Goal: Ask a question

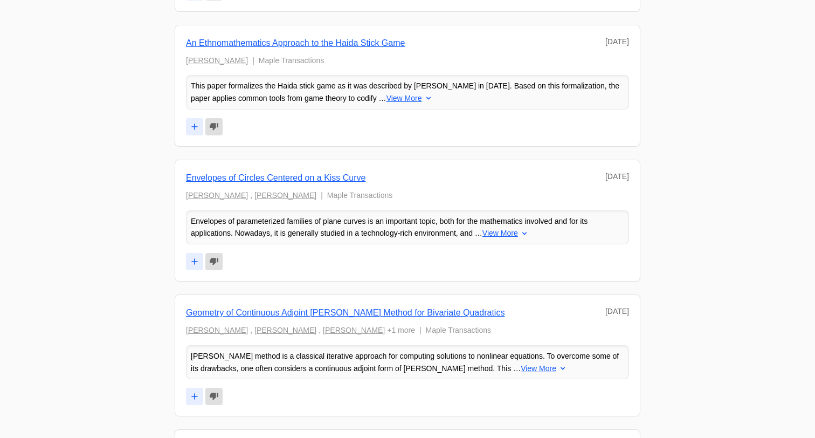
scroll to position [5564, 0]
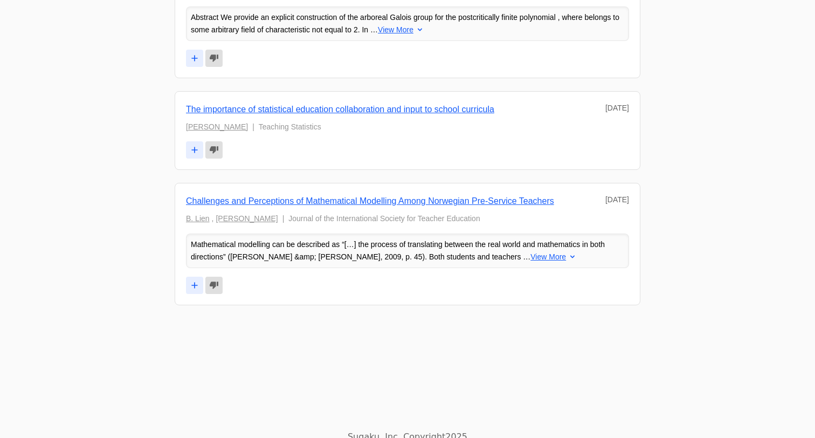
click at [374, 430] on p "Sugaku, Inc. Copyright 2025" at bounding box center [407, 436] width 815 height 13
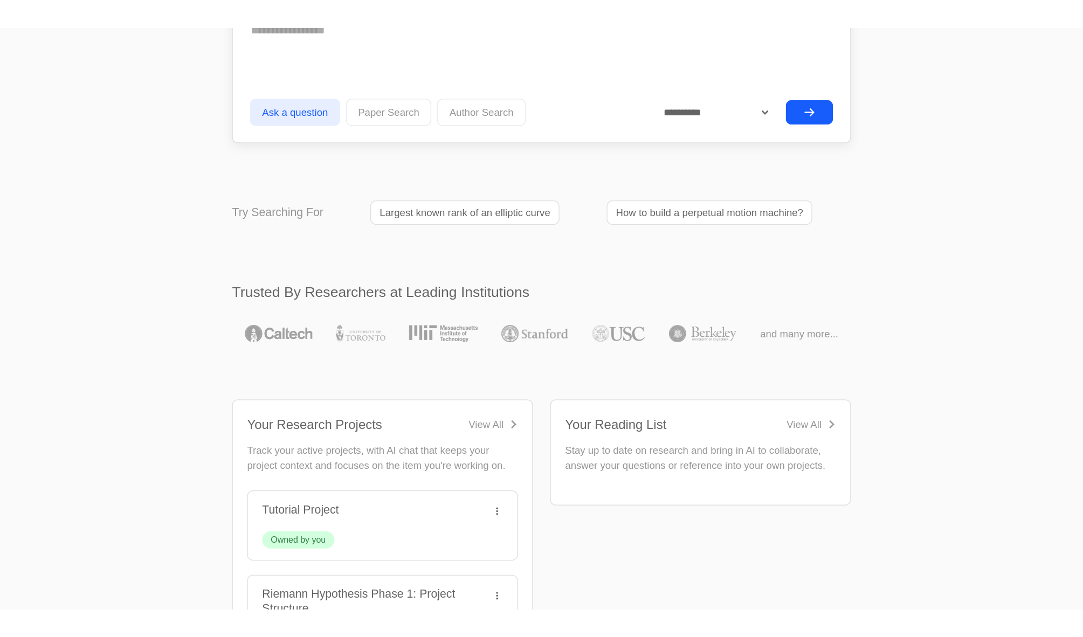
scroll to position [0, 0]
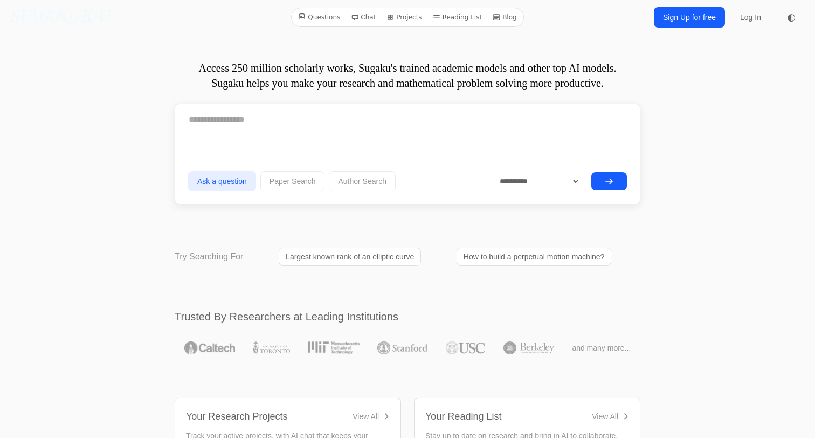
click at [399, 17] on link "Projects" at bounding box center [404, 17] width 44 height 14
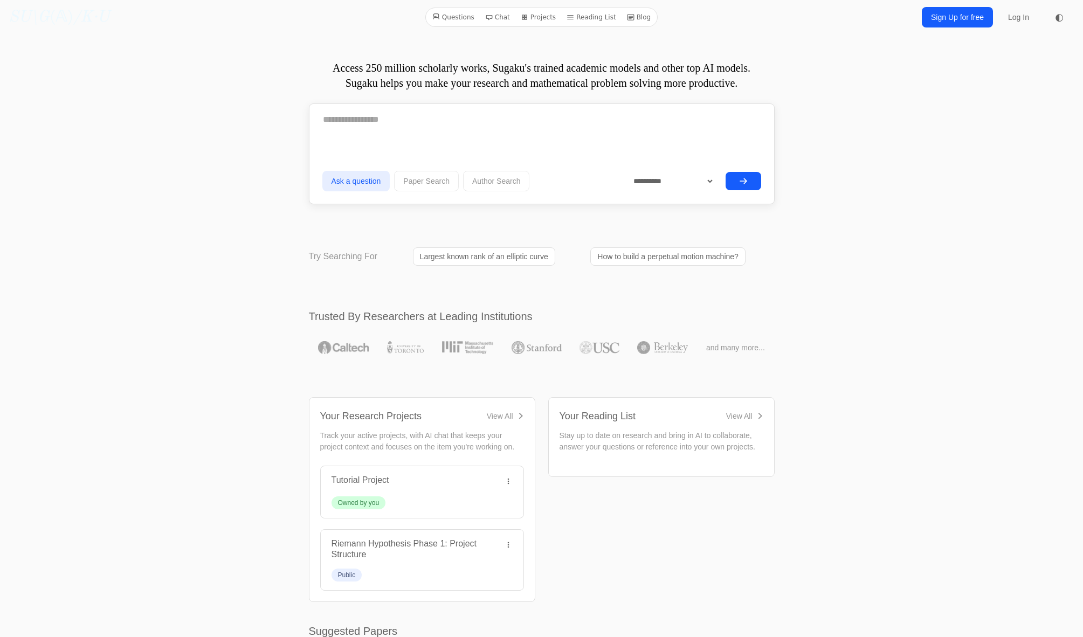
click at [815, 13] on span "◐" at bounding box center [1059, 17] width 9 height 10
click at [815, 18] on icon at bounding box center [1059, 17] width 8 height 8
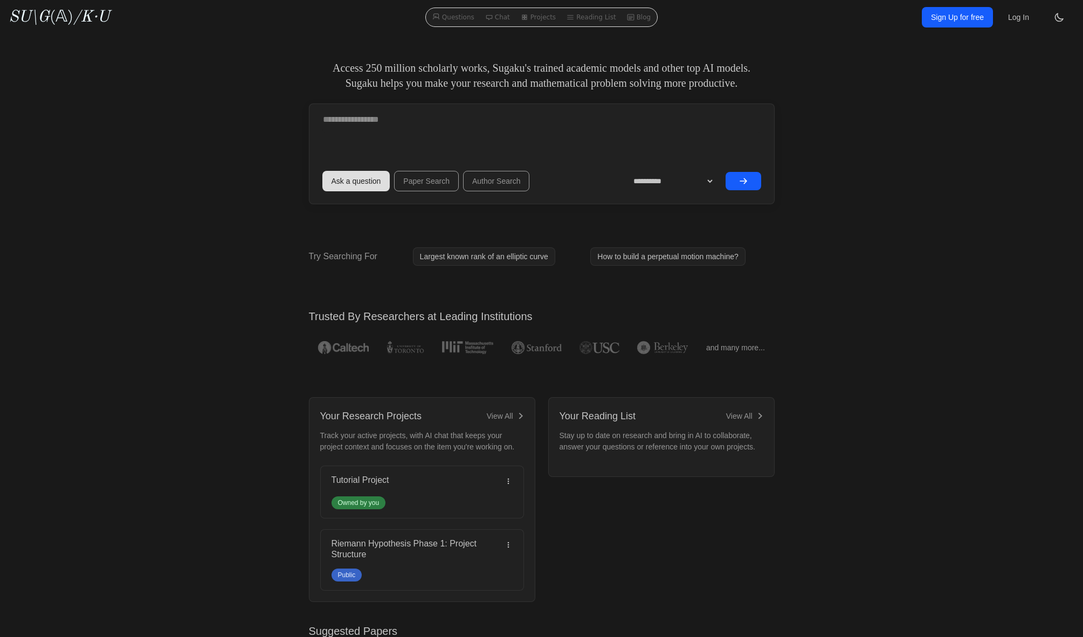
click at [815, 20] on icon at bounding box center [1059, 17] width 11 height 11
click at [815, 23] on button "◐" at bounding box center [1060, 17] width 22 height 22
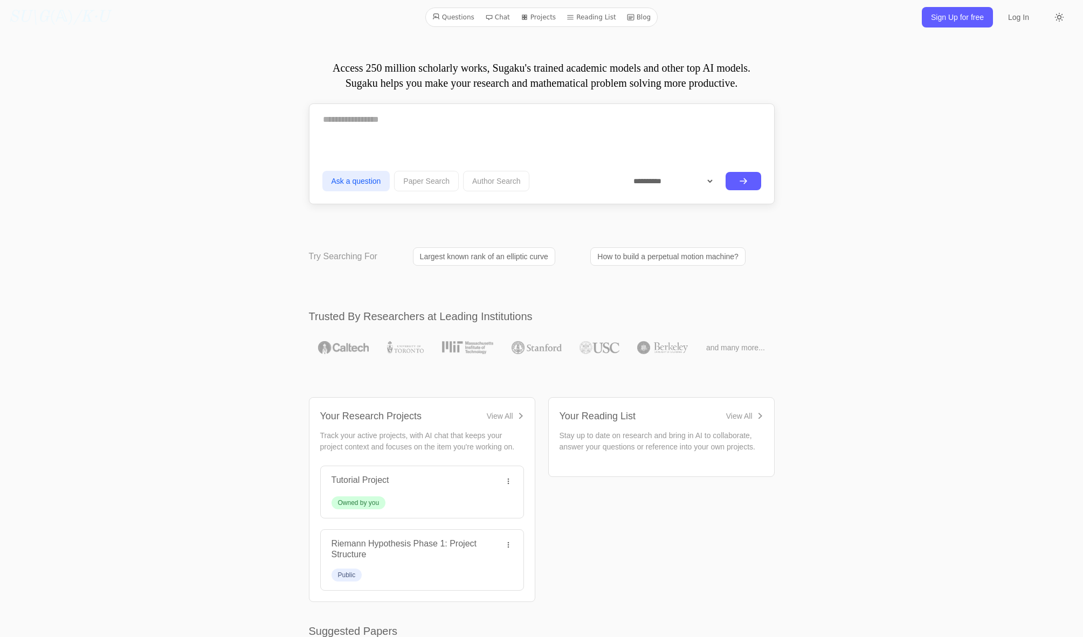
click at [815, 18] on link "Sign Up for free" at bounding box center [957, 17] width 71 height 20
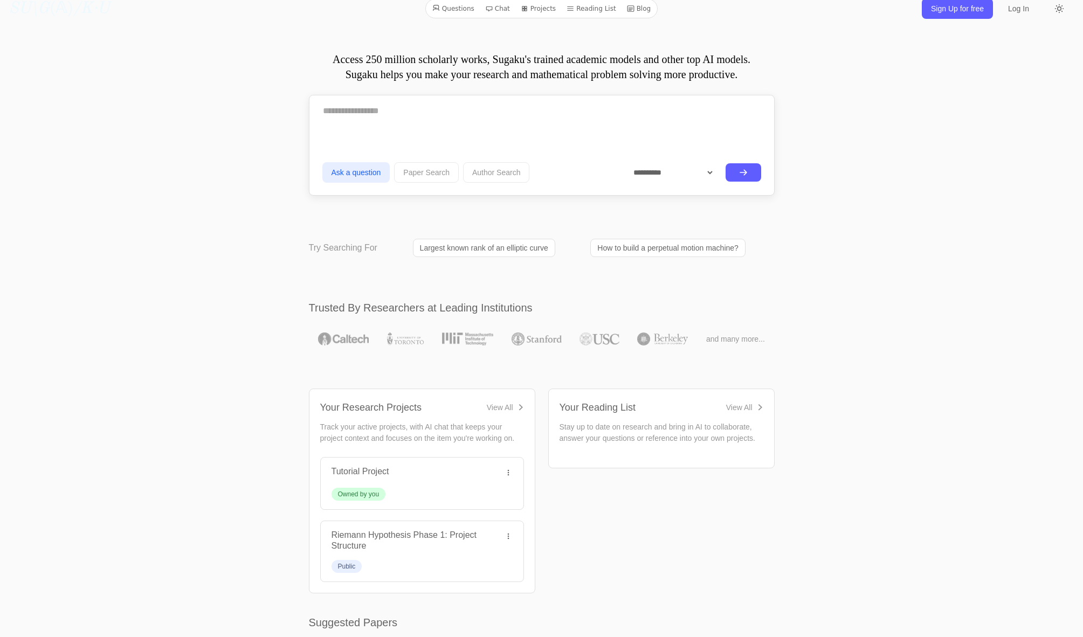
scroll to position [10, 0]
click at [743, 339] on span "and many more..." at bounding box center [735, 337] width 59 height 11
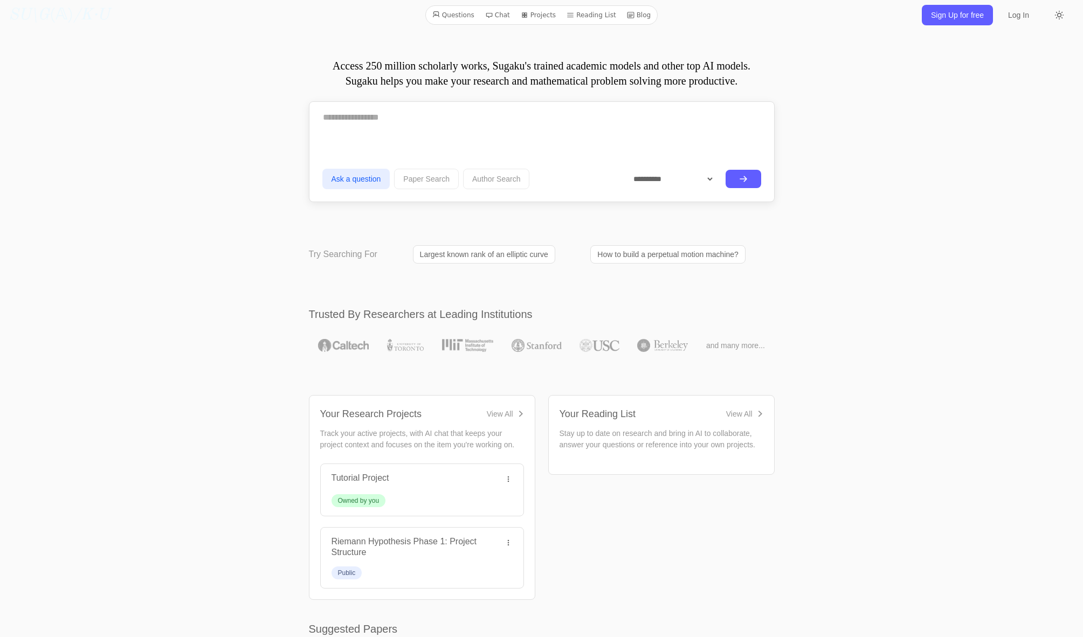
scroll to position [0, 0]
click at [443, 261] on link "Largest known rank of an elliptic curve" at bounding box center [484, 256] width 142 height 18
click at [381, 128] on textarea at bounding box center [541, 119] width 439 height 27
type textarea "**********"
click at [734, 178] on button "submit" at bounding box center [744, 180] width 36 height 18
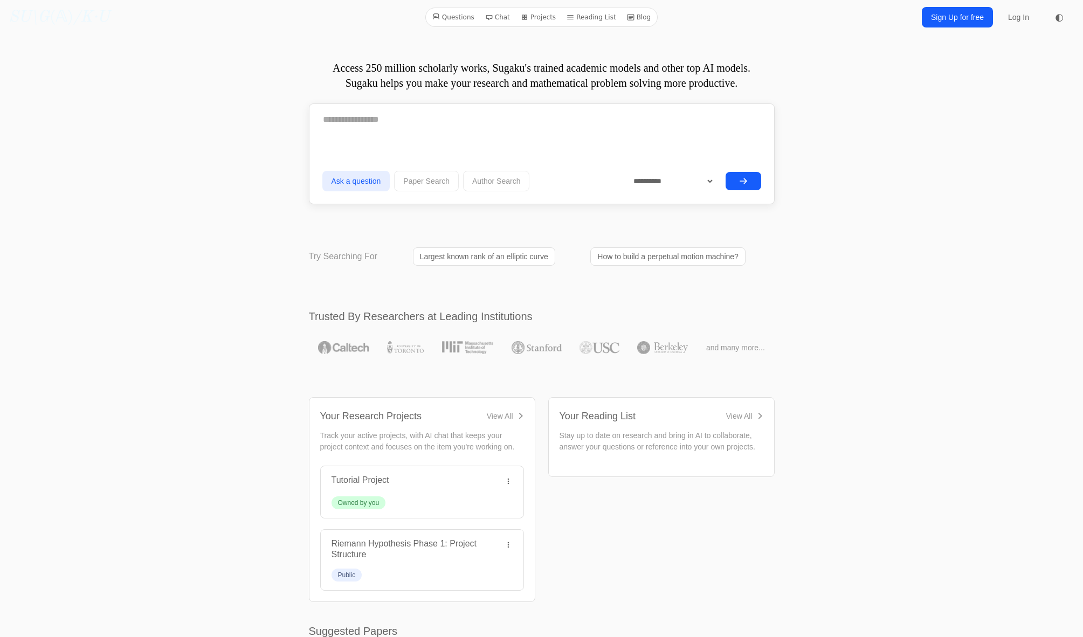
click at [65, 21] on link "SU\G (𝔸) /K·U" at bounding box center [59, 17] width 101 height 19
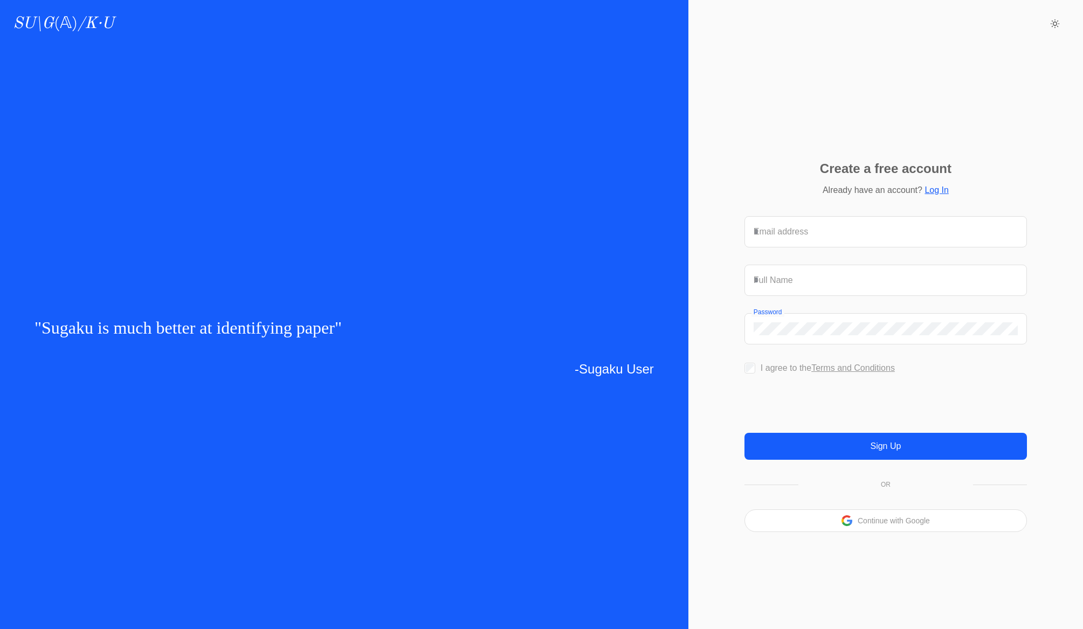
scroll to position [8, 0]
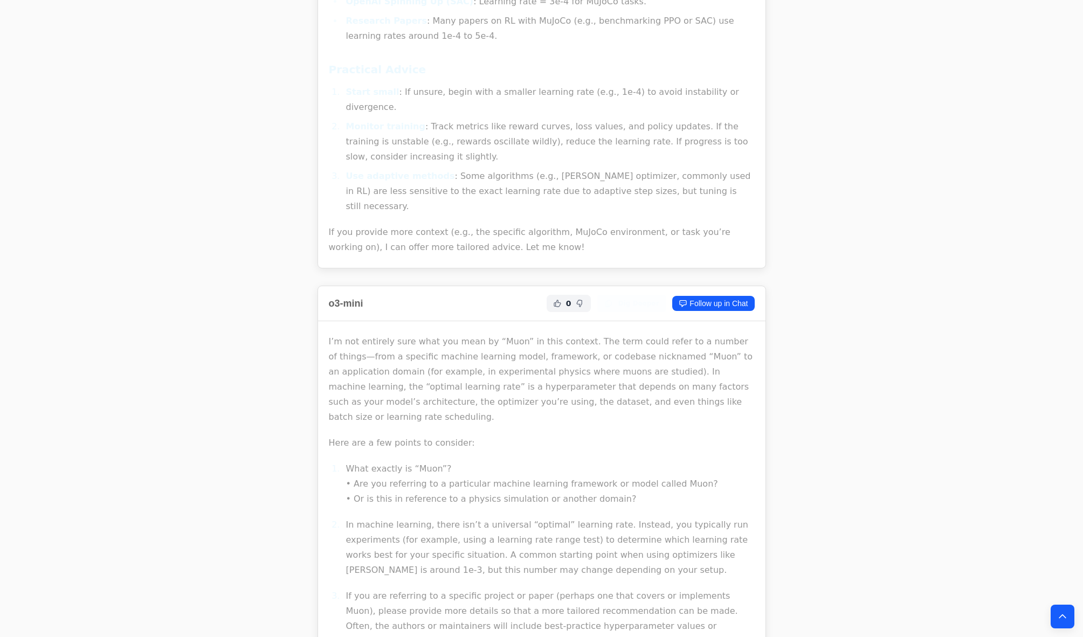
scroll to position [2808, 0]
click at [498, 333] on p "I’m not entirely sure what you mean by “Muon” in this context. The term could r…" at bounding box center [542, 378] width 426 height 91
copy p "Muon"
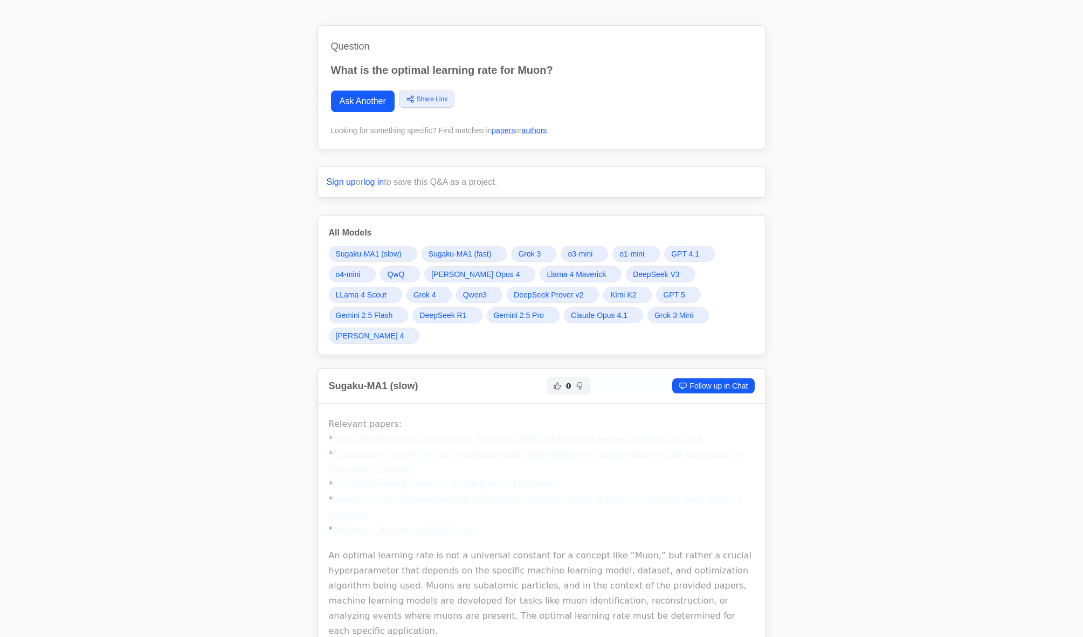
scroll to position [0, 0]
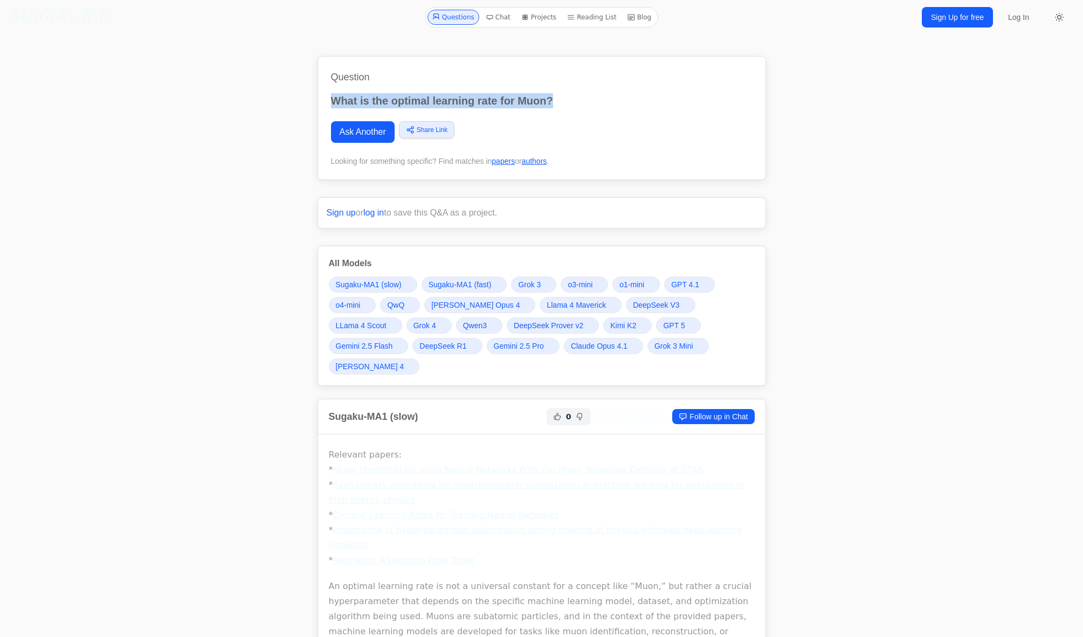
drag, startPoint x: 349, startPoint y: 106, endPoint x: 566, endPoint y: 106, distance: 217.3
click at [566, 106] on p "What is the optimal learning rate for Muon?" at bounding box center [542, 100] width 422 height 15
copy p "What is the optimal learning rate for Muon?"
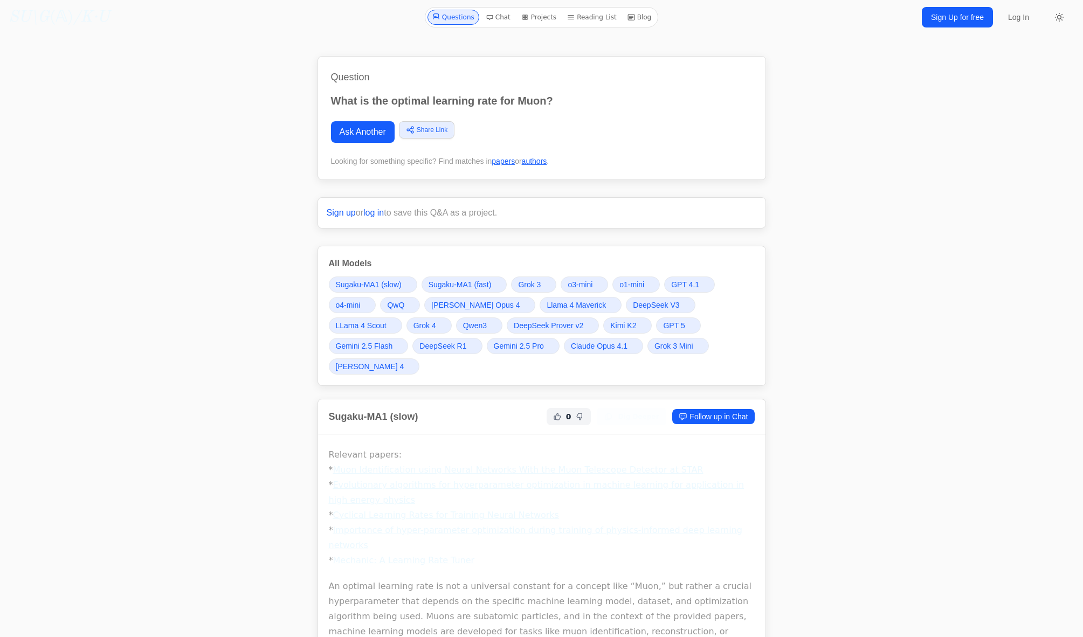
click at [502, 16] on link "Chat" at bounding box center [497, 17] width 33 height 15
click at [598, 19] on link "Reading List" at bounding box center [592, 17] width 58 height 15
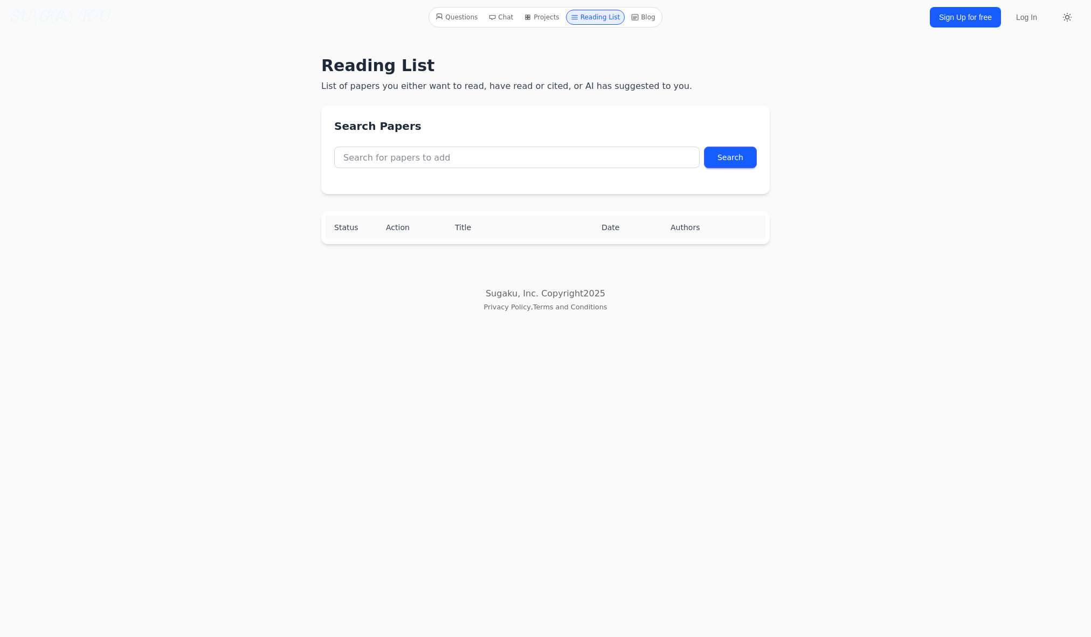
click at [636, 22] on link "Blog" at bounding box center [643, 17] width 33 height 15
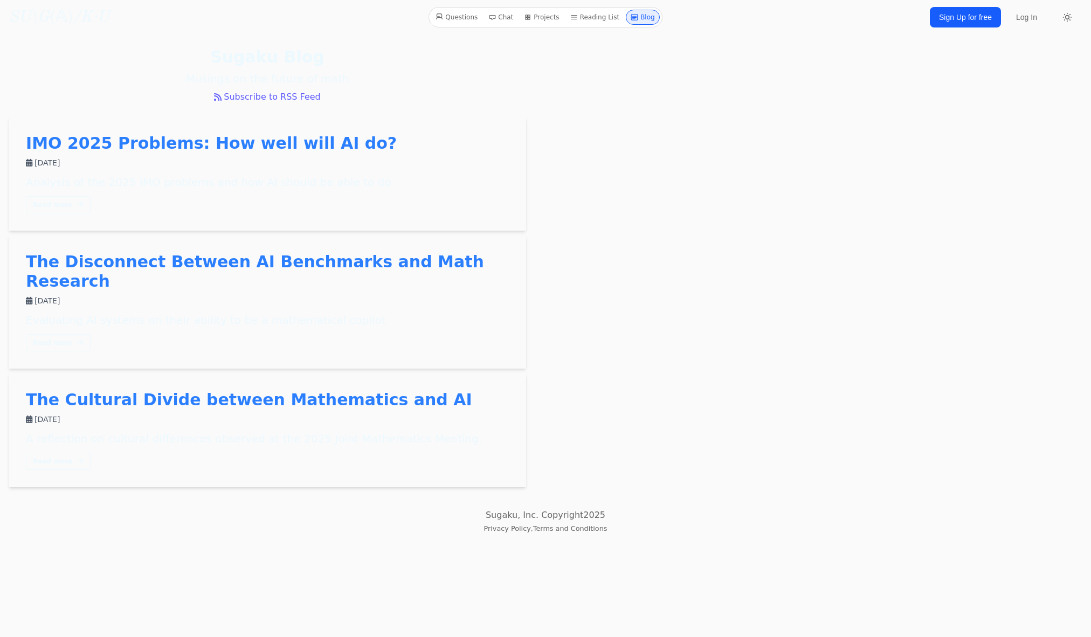
click at [578, 250] on div "Sugaku Blog Musings on the future of math Subscribe to RSS Feed IMO 2025 Proble…" at bounding box center [546, 267] width 1074 height 440
click at [449, 13] on link "Questions" at bounding box center [456, 17] width 51 height 15
